Goal: Information Seeking & Learning: Learn about a topic

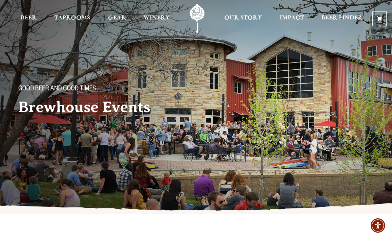
click at [77, 17] on span "Taprooms" at bounding box center [72, 17] width 36 height 5
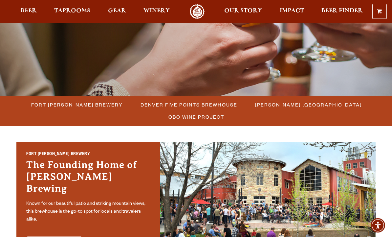
scroll to position [118, 0]
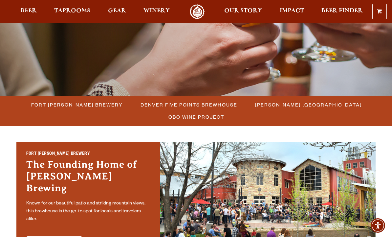
click at [89, 101] on span "Fort [PERSON_NAME] Brewery" at bounding box center [77, 105] width 92 height 10
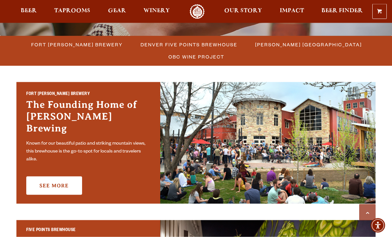
scroll to position [178, 0]
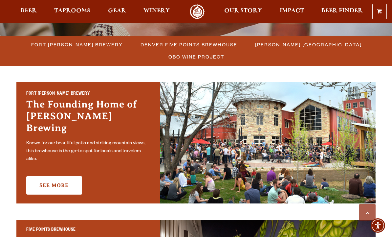
click at [56, 178] on link "See More" at bounding box center [54, 185] width 56 height 18
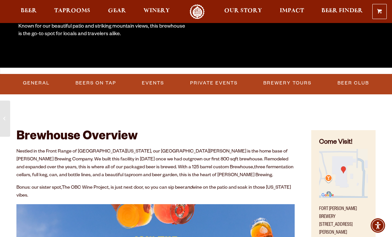
click at [152, 81] on link "Events" at bounding box center [153, 83] width 28 height 15
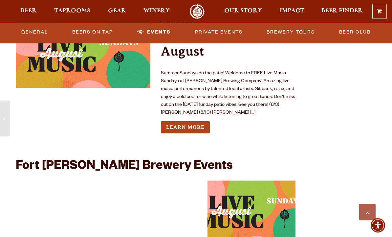
scroll to position [2430, 0]
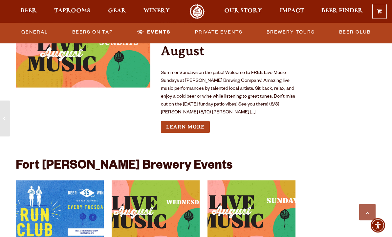
click at [219, 85] on p "Summer Sundays on the patio! Welcome to FREE Live Music Sundays at Odell Brewin…" at bounding box center [228, 92] width 135 height 47
click at [215, 89] on p "Summer Sundays on the patio! Welcome to FREE Live Music Sundays at Odell Brewin…" at bounding box center [228, 92] width 135 height 47
click at [194, 121] on link "Learn More" at bounding box center [185, 127] width 49 height 12
